Goal: Transaction & Acquisition: Obtain resource

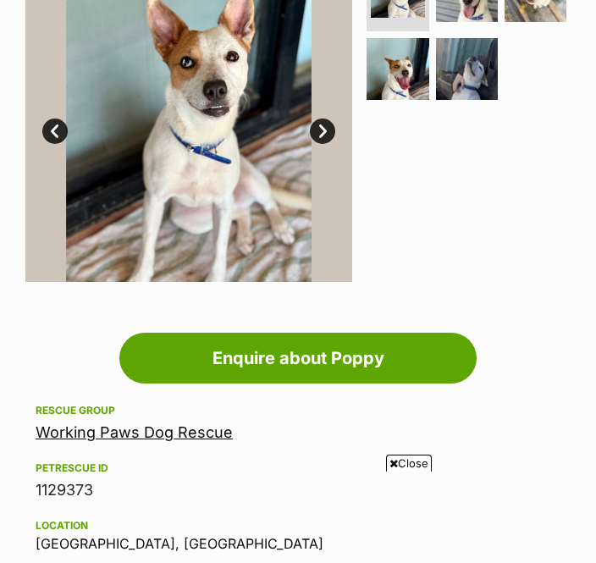
scroll to position [473, 0]
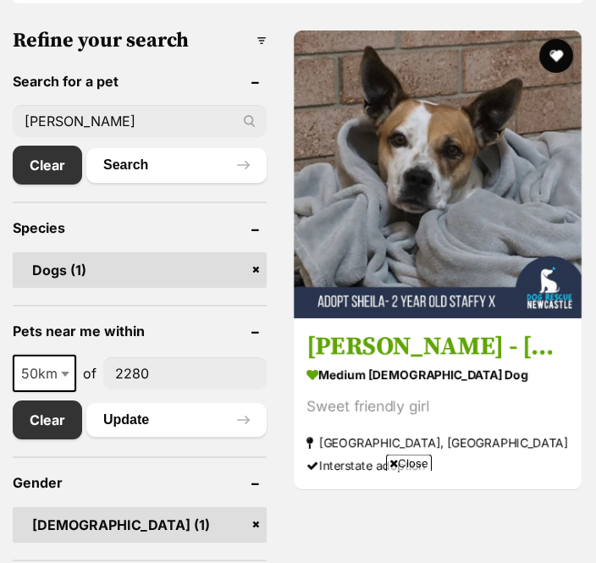
scroll to position [768, 0]
click at [416, 220] on img at bounding box center [438, 174] width 288 height 288
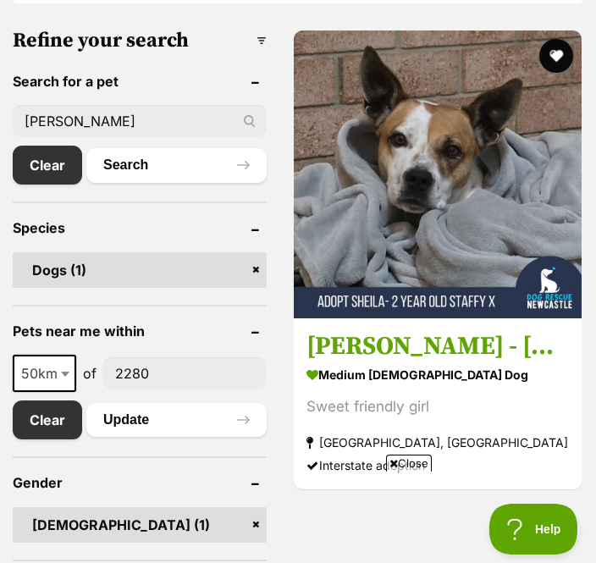
scroll to position [0, 0]
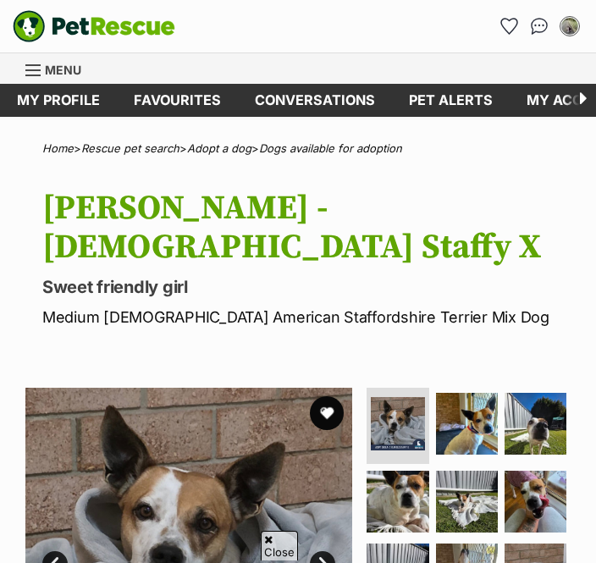
scroll to position [138, 0]
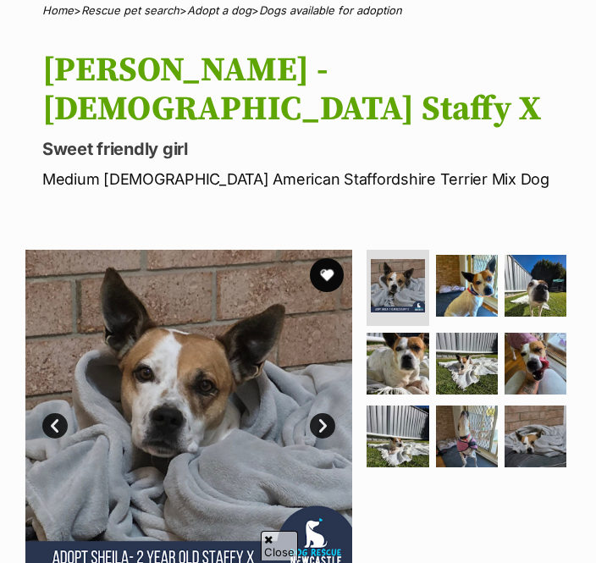
click at [319, 413] on link "Next" at bounding box center [322, 425] width 25 height 25
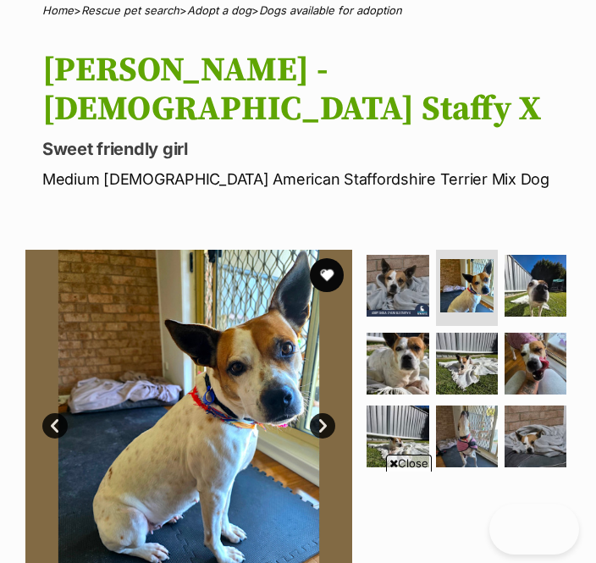
click at [322, 413] on link "Next" at bounding box center [322, 425] width 25 height 25
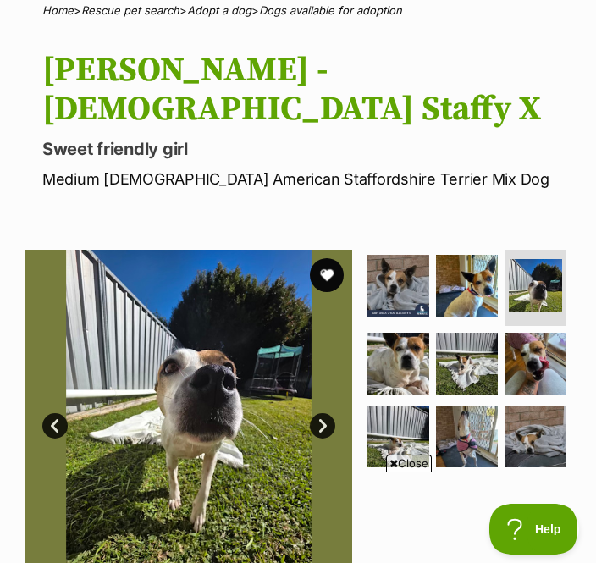
scroll to position [0, 0]
click at [323, 413] on link "Next" at bounding box center [322, 425] width 25 height 25
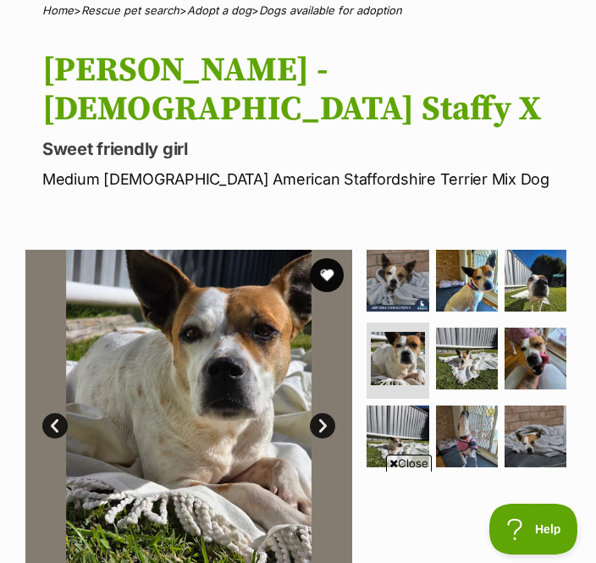
click at [323, 413] on link "Next" at bounding box center [322, 425] width 25 height 25
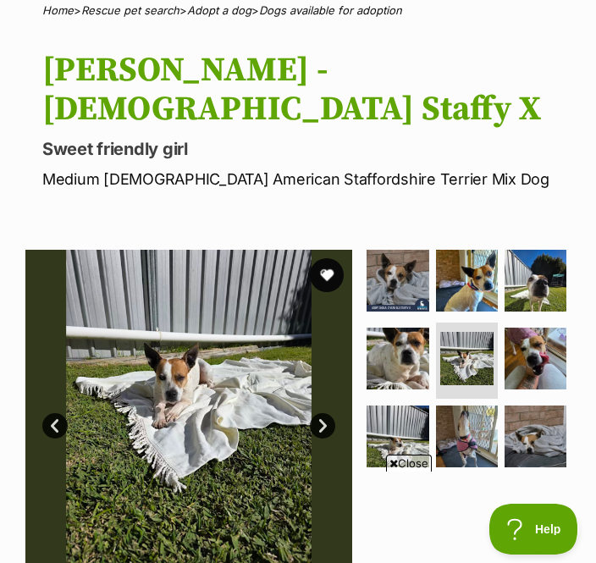
click at [325, 413] on link "Next" at bounding box center [322, 425] width 25 height 25
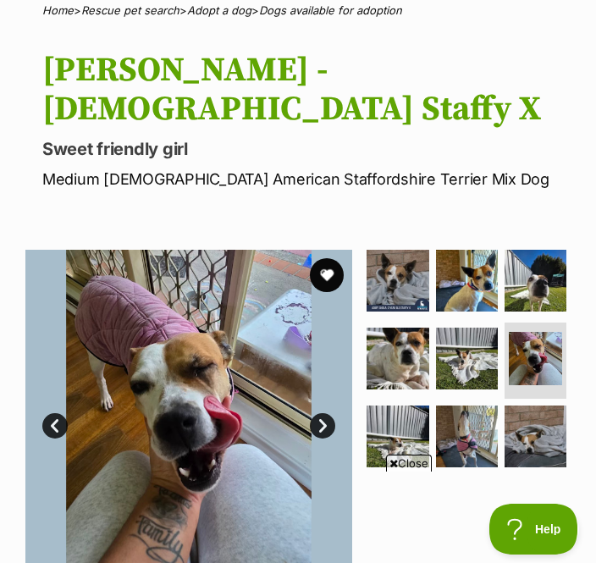
click at [320, 386] on img at bounding box center [188, 413] width 327 height 327
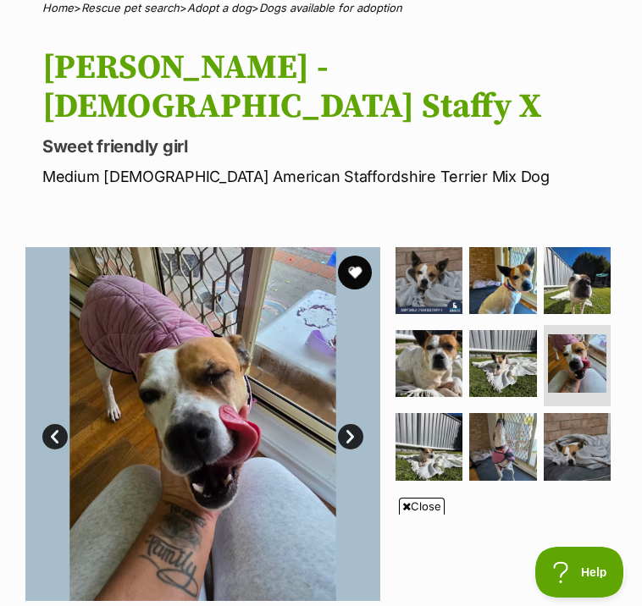
click at [354, 424] on link "Next" at bounding box center [350, 436] width 25 height 25
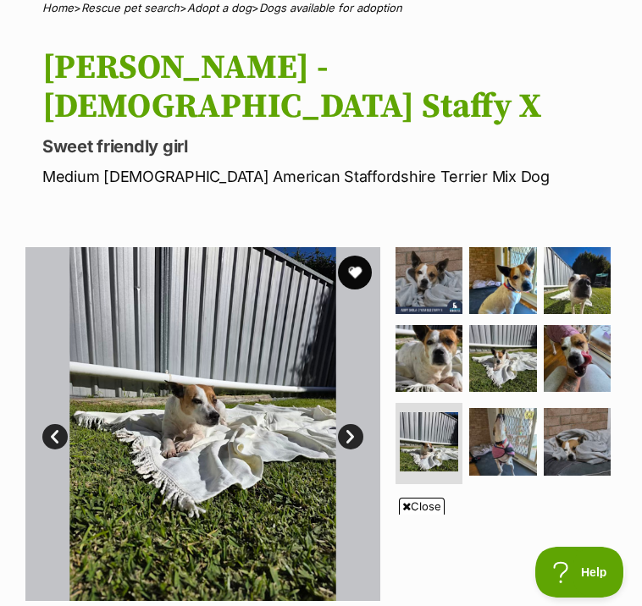
click at [342, 424] on link "Next" at bounding box center [350, 436] width 25 height 25
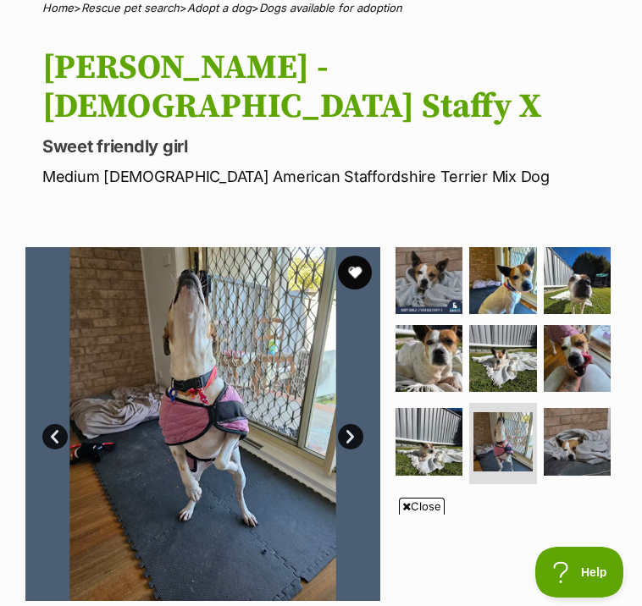
click at [356, 424] on link "Next" at bounding box center [350, 436] width 25 height 25
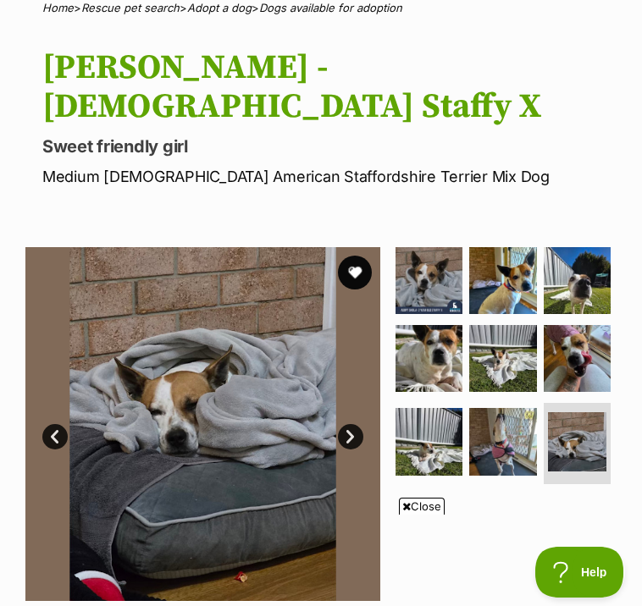
click at [352, 424] on link "Next" at bounding box center [350, 436] width 25 height 25
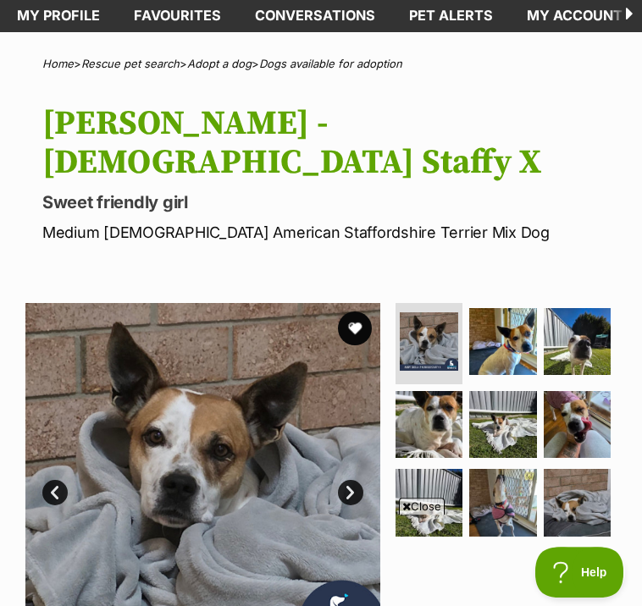
scroll to position [90, 0]
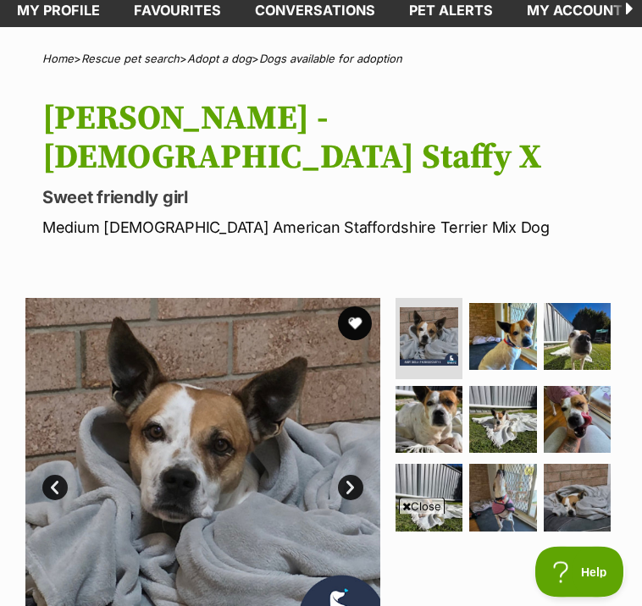
click at [351, 306] on button "favourite" at bounding box center [355, 323] width 34 height 34
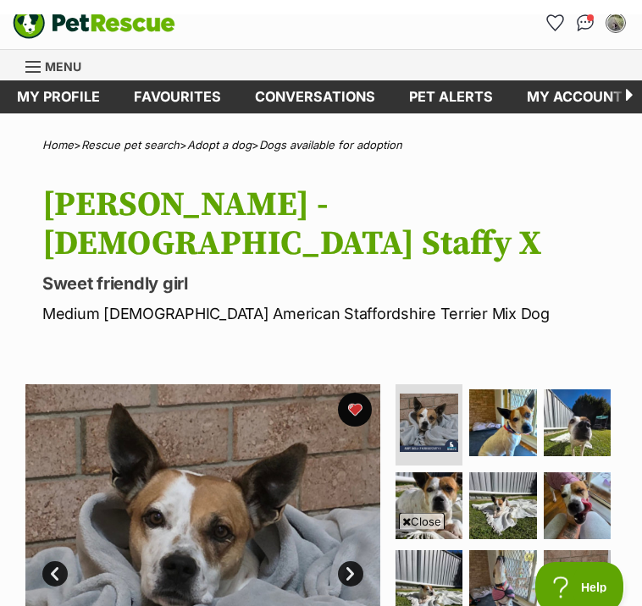
scroll to position [0, 0]
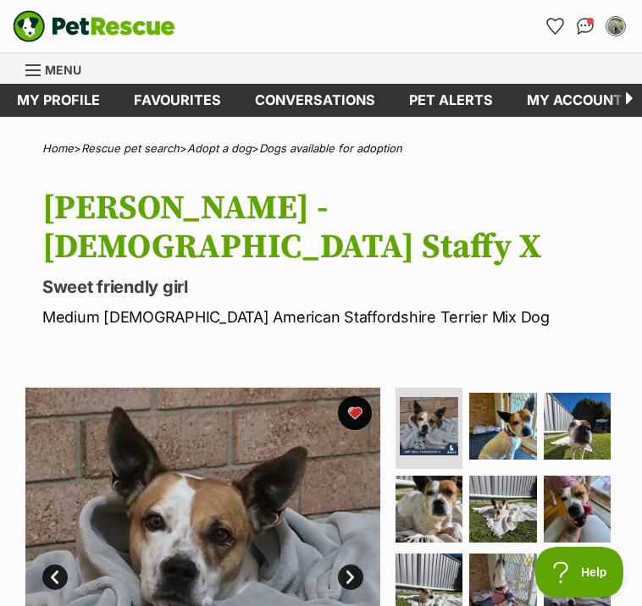
click at [551, 34] on icon "Favourites" at bounding box center [555, 26] width 18 height 17
